Goal: Use online tool/utility: Utilize a website feature to perform a specific function

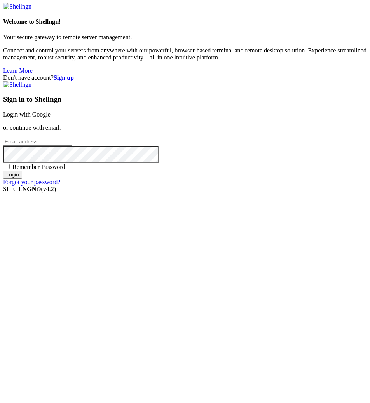
click at [51, 118] on link "Login with Google" at bounding box center [26, 114] width 47 height 7
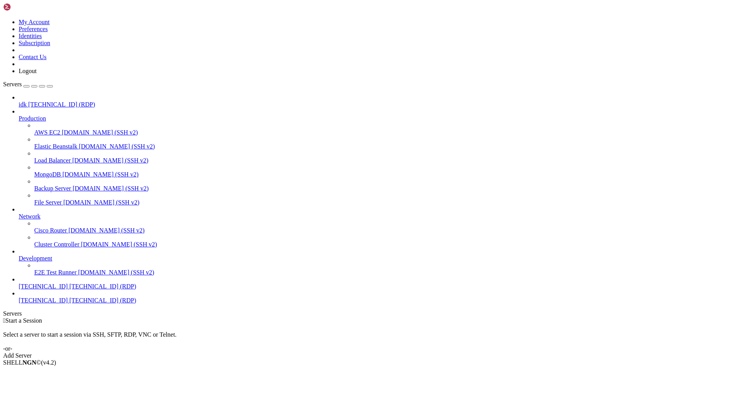
click at [54, 304] on span "[TECHNICAL_ID]" at bounding box center [43, 300] width 49 height 7
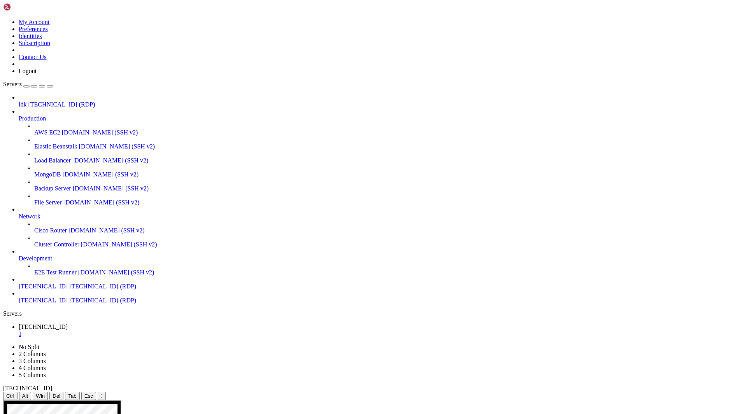
click at [103, 393] on div "" at bounding box center [102, 396] width 2 height 6
